Goal: Use online tool/utility: Utilize a website feature to perform a specific function

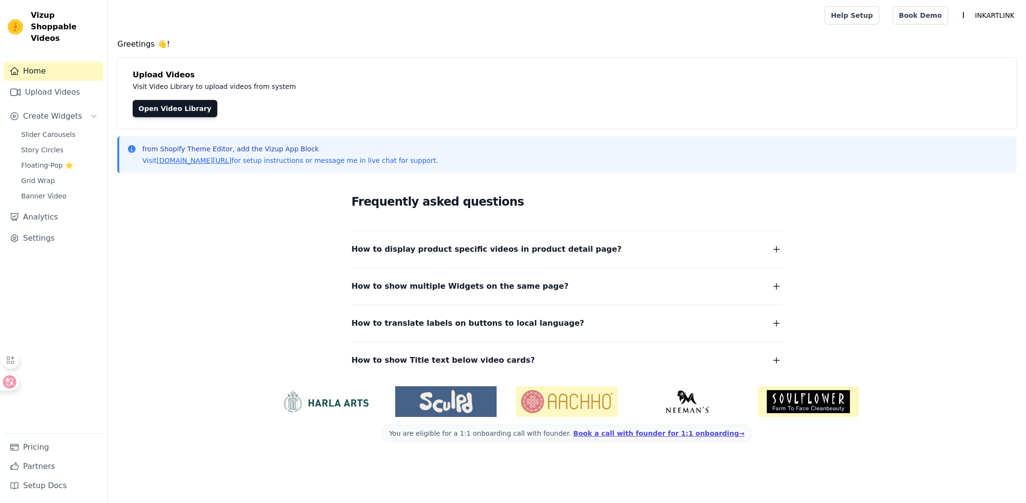
click at [41, 130] on span "Slider Carousels" at bounding box center [48, 135] width 54 height 10
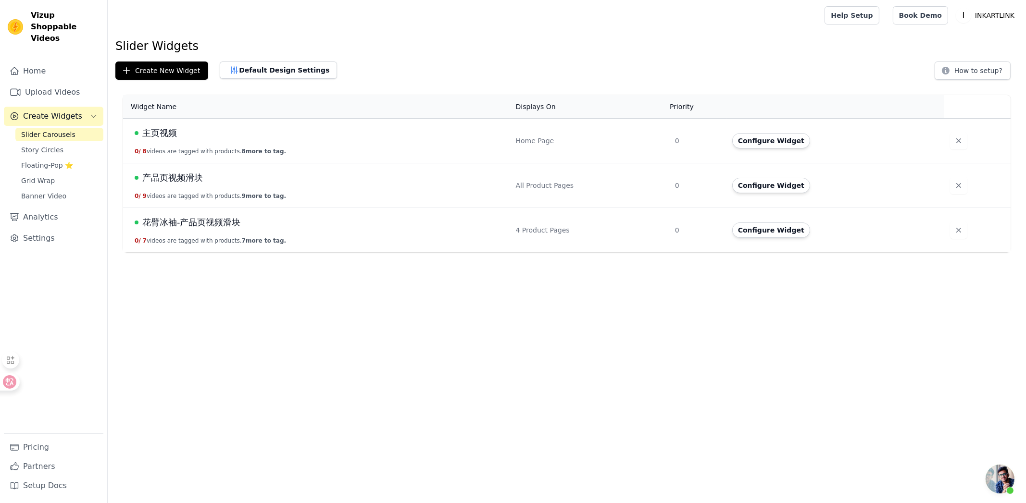
scroll to position [17, 0]
click at [155, 132] on span "主页视频" at bounding box center [159, 132] width 35 height 13
